Goal: Task Accomplishment & Management: Complete application form

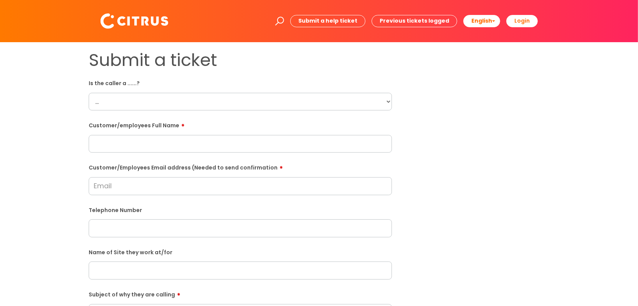
click at [153, 100] on select "... Citrus Customer Citrus Employee Contractor Supplier" at bounding box center [240, 102] width 303 height 18
select select "Citrus Employee"
click at [89, 93] on select "... Citrus Customer Citrus Employee Contractor Supplier" at bounding box center [240, 102] width 303 height 18
click at [149, 144] on input "text" at bounding box center [240, 144] width 303 height 18
paste input "Maisie Brampton"
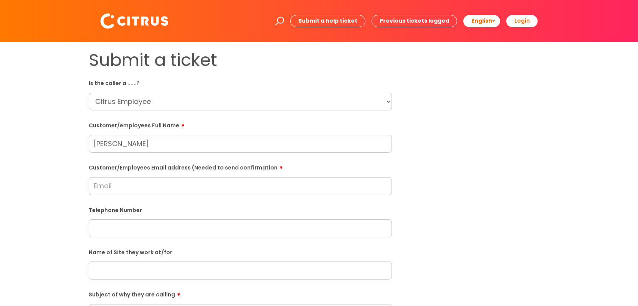
type input "Maisie Brampton"
click at [142, 190] on input "Customer/Employees Email address (Needed to send confirmation" at bounding box center [240, 186] width 303 height 18
click at [153, 188] on input "Customer/Employees Email address (Needed to send confirmation" at bounding box center [240, 186] width 303 height 18
type input "azbaxter837@gmail.com"
click at [159, 232] on input "text" at bounding box center [240, 229] width 303 height 18
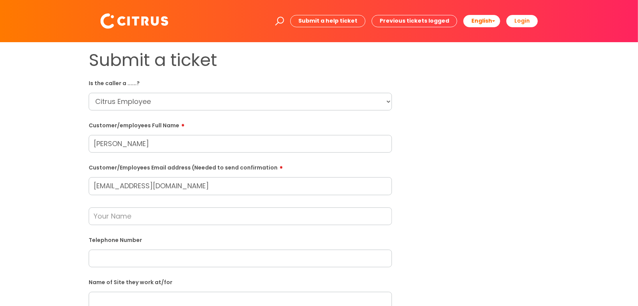
click at [160, 258] on input "text" at bounding box center [240, 259] width 303 height 18
paste input "07756084551"
type input "07756084551"
click at [169, 216] on input "text" at bounding box center [240, 217] width 303 height 18
type input "Maisie Brampton"
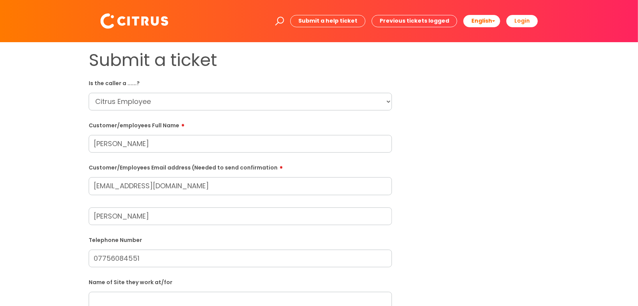
click at [58, 232] on div "Submit a ticket Is the caller a ......? ... Citrus Customer Citrus Employee Con…" at bounding box center [319, 286] width 623 height 472
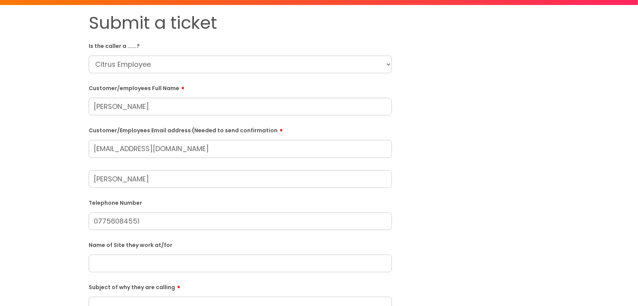
scroll to position [115, 0]
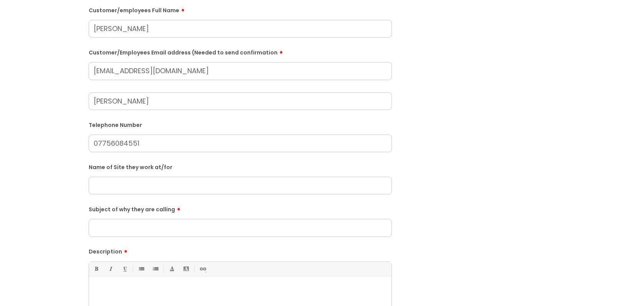
click at [141, 190] on input "text" at bounding box center [240, 186] width 303 height 18
type input "Portsmouth Centre"
click at [142, 230] on input "Subject of why they are calling" at bounding box center [240, 228] width 303 height 18
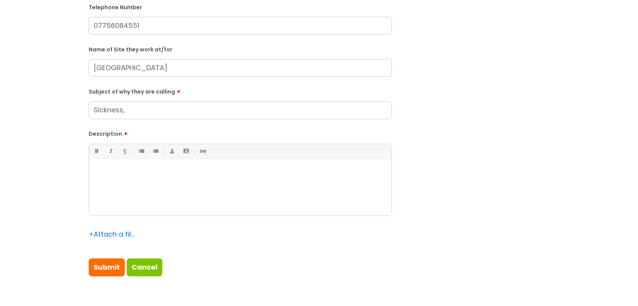
scroll to position [269, 0]
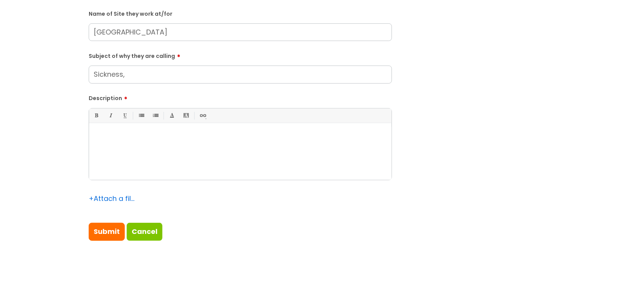
click at [142, 74] on input "Sickness," at bounding box center [240, 75] width 303 height 18
type input "Sickness"
click at [126, 149] on div at bounding box center [240, 153] width 302 height 53
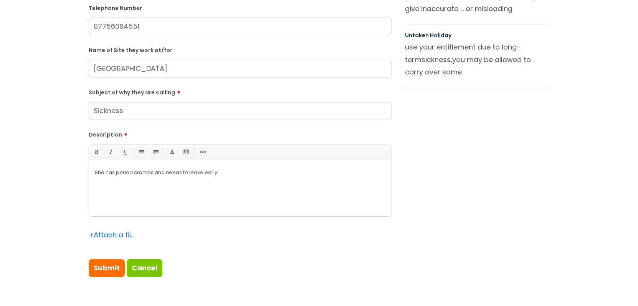
scroll to position [345, 0]
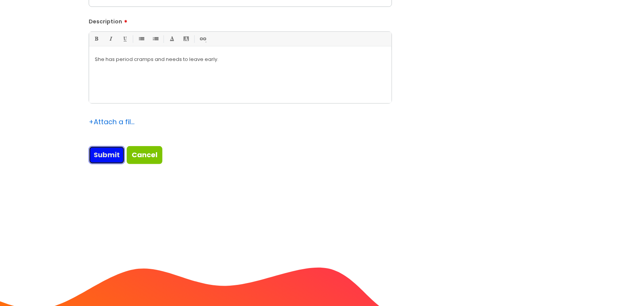
click at [104, 155] on input "Submit" at bounding box center [107, 155] width 36 height 18
type input "Please Wait..."
